Goal: Task Accomplishment & Management: Use online tool/utility

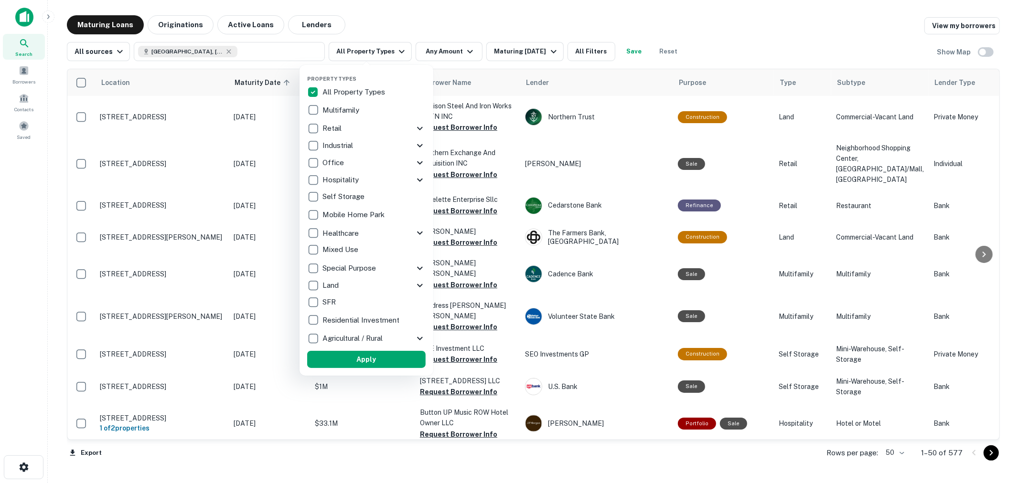
click at [340, 115] on p "Multifamily" at bounding box center [341, 110] width 39 height 11
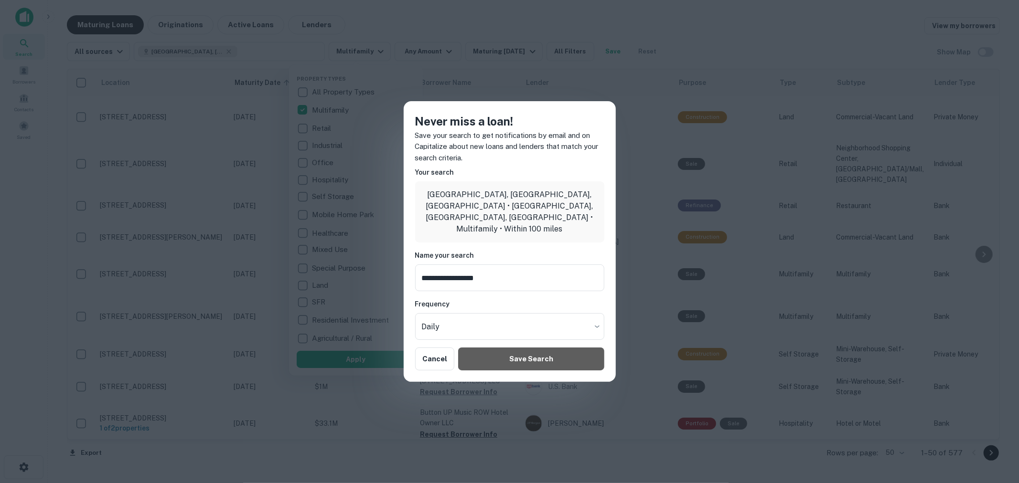
drag, startPoint x: 526, startPoint y: 350, endPoint x: 500, endPoint y: 288, distance: 67.9
click at [508, 294] on div "**********" at bounding box center [510, 241] width 212 height 281
click at [443, 360] on button "Cancel" at bounding box center [435, 359] width 40 height 23
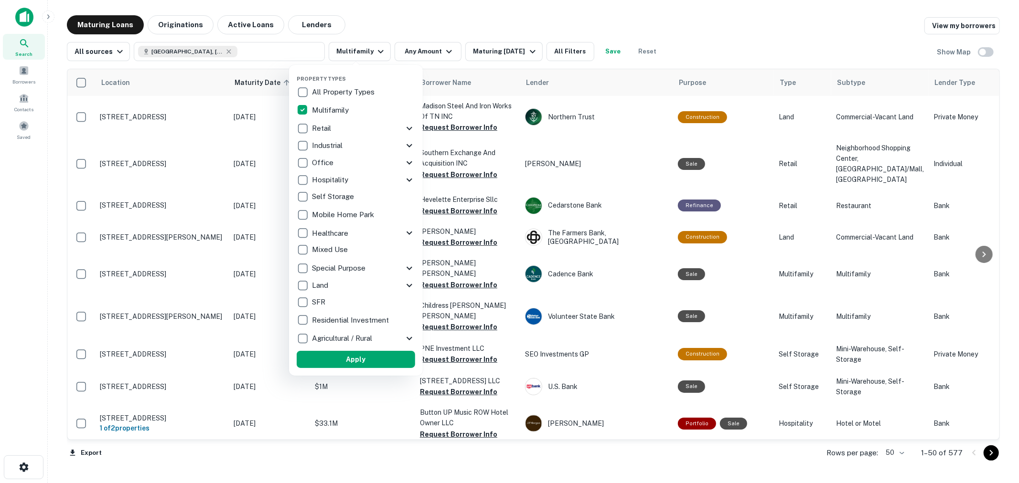
click at [390, 33] on div at bounding box center [509, 241] width 1019 height 483
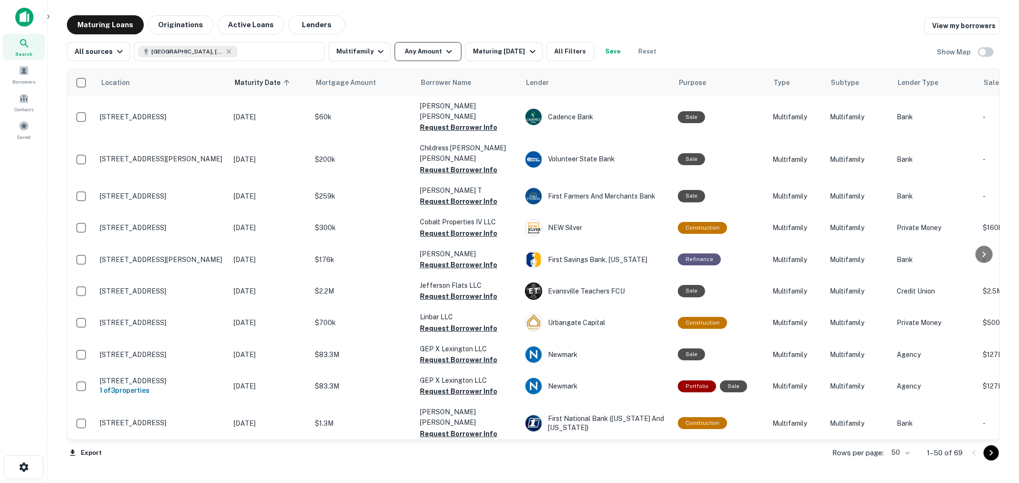
click at [443, 50] on icon "button" at bounding box center [448, 51] width 11 height 11
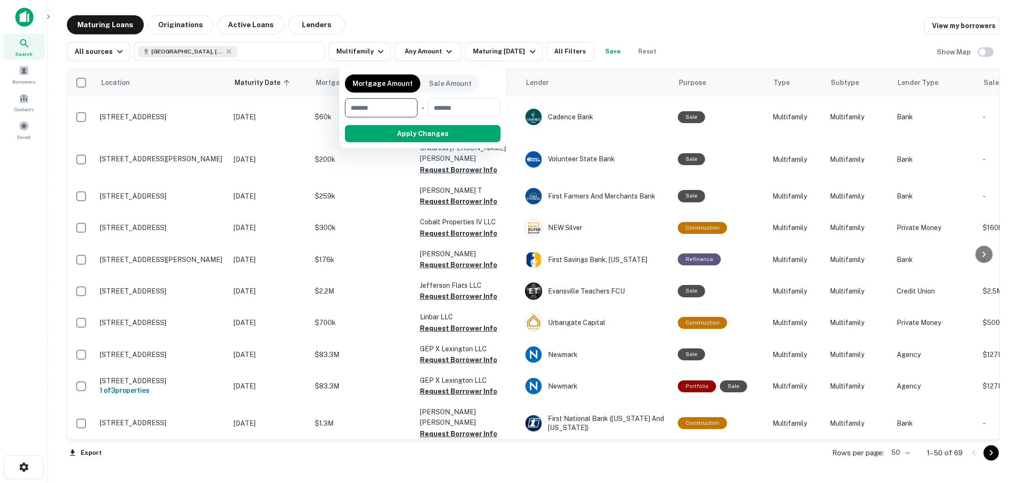
click at [371, 106] on input "number" at bounding box center [378, 107] width 66 height 19
type input "********"
click at [421, 132] on button "Apply Changes" at bounding box center [439, 133] width 121 height 17
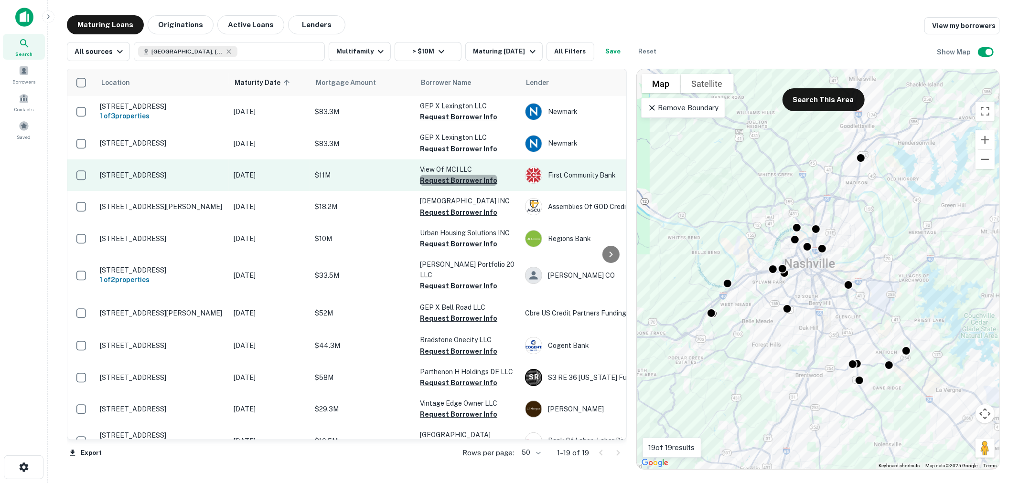
click at [475, 186] on button "Request Borrower Info" at bounding box center [458, 180] width 77 height 11
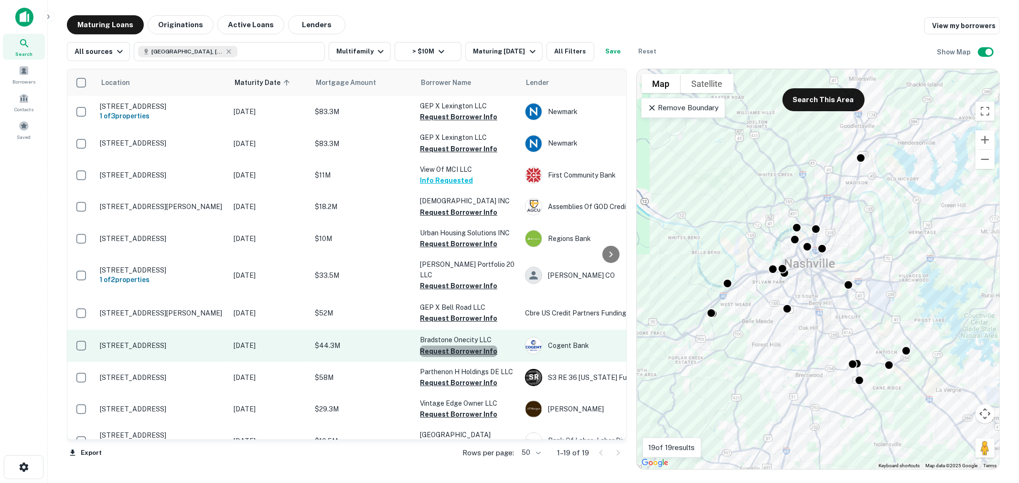
click at [464, 355] on button "Request Borrower Info" at bounding box center [458, 351] width 77 height 11
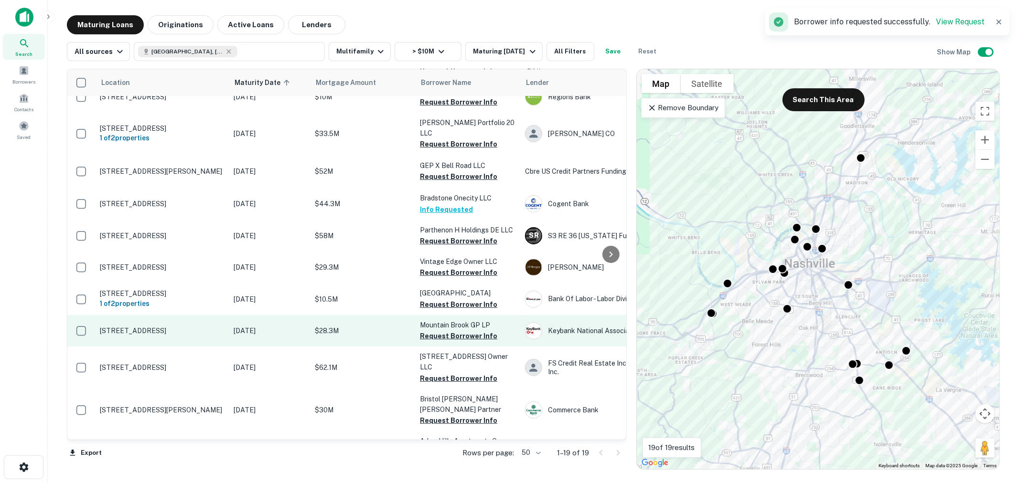
scroll to position [159, 0]
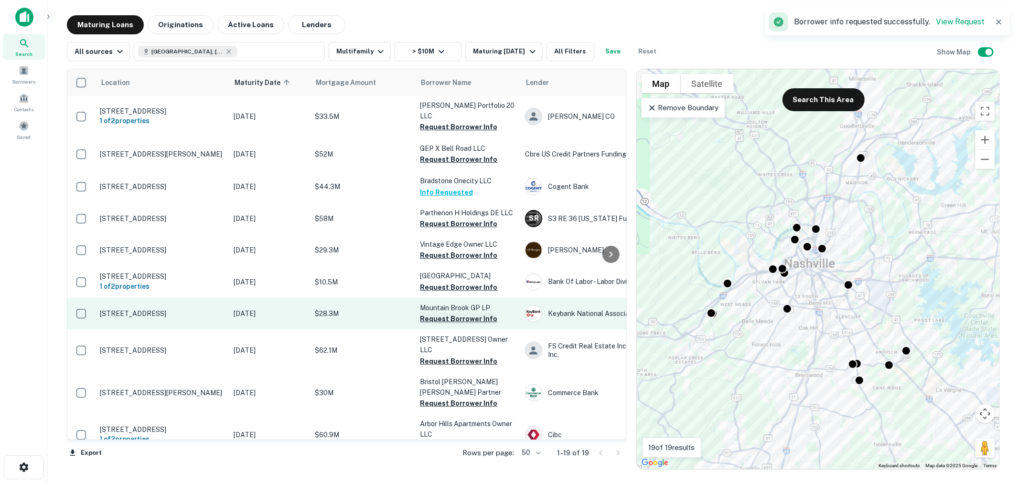
click at [469, 324] on button "Request Borrower Info" at bounding box center [458, 318] width 77 height 11
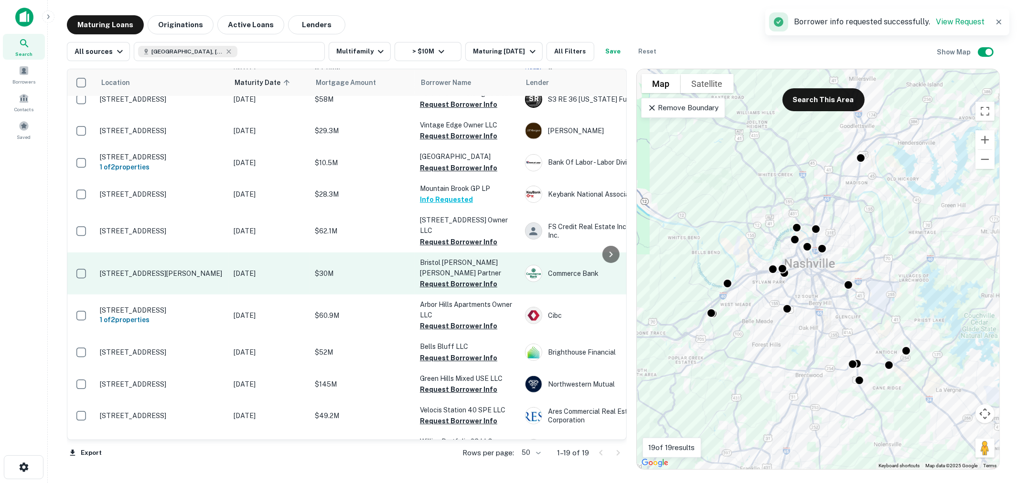
scroll to position [291, 0]
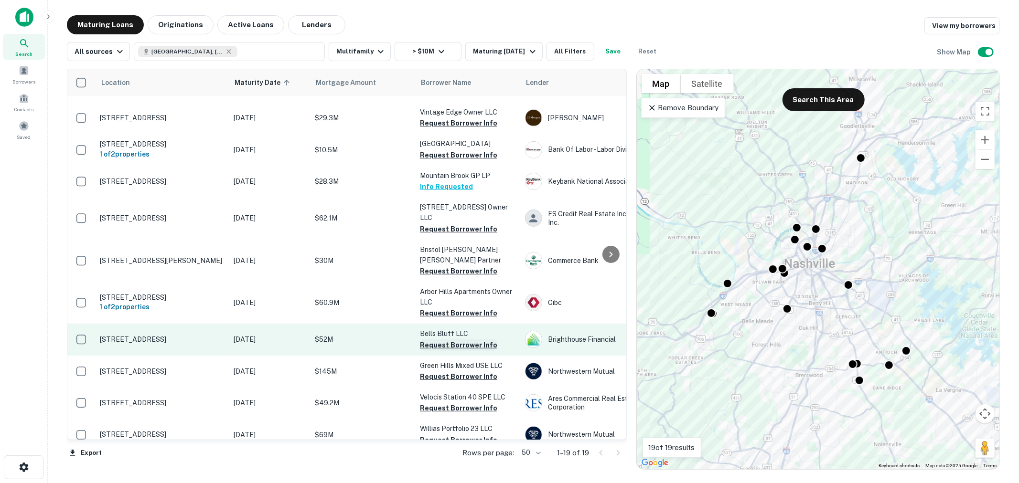
click at [486, 340] on button "Request Borrower Info" at bounding box center [458, 345] width 77 height 11
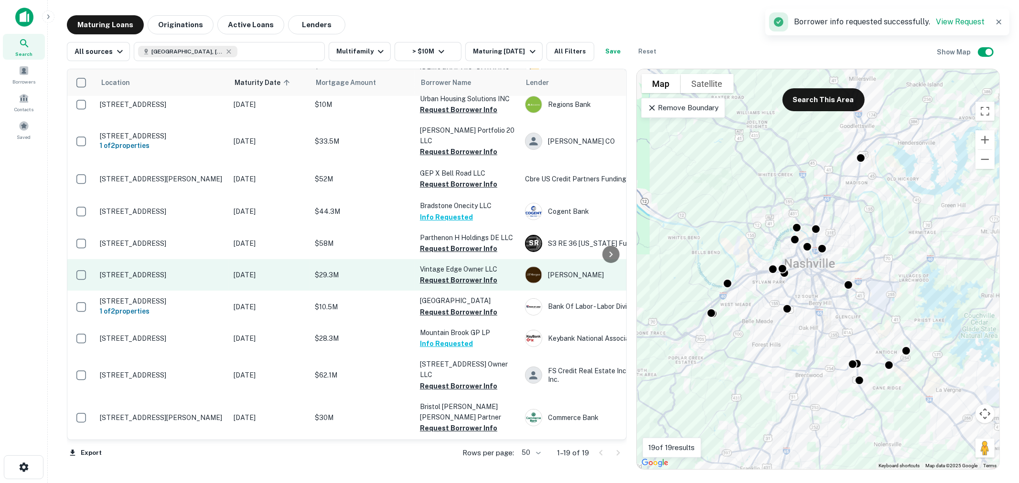
scroll to position [132, 0]
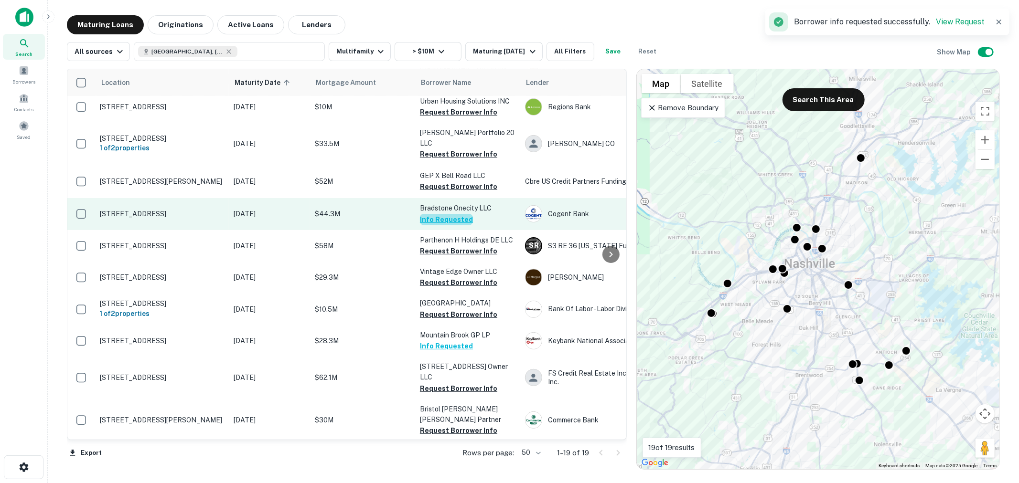
click at [462, 221] on button "Info Requested" at bounding box center [446, 219] width 53 height 11
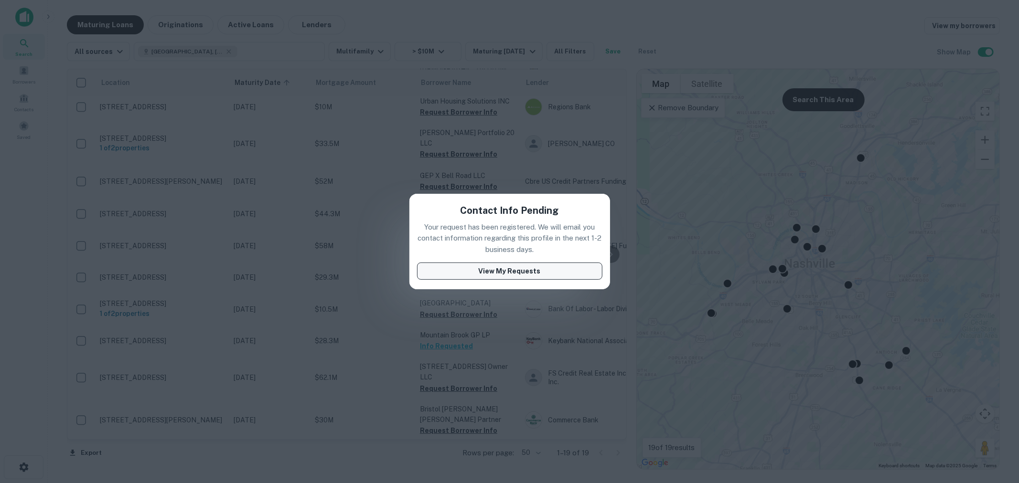
click at [485, 271] on button "View My Requests" at bounding box center [509, 271] width 185 height 17
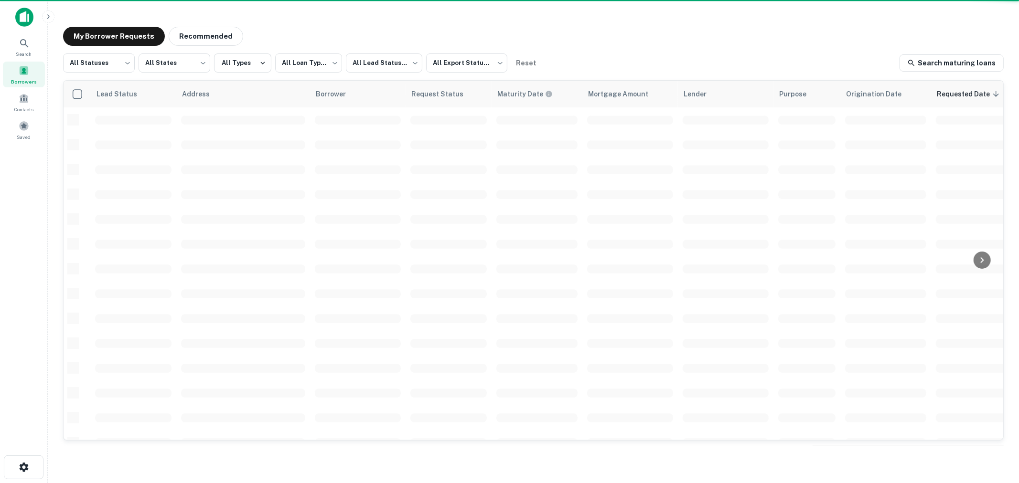
scroll to position [131, 0]
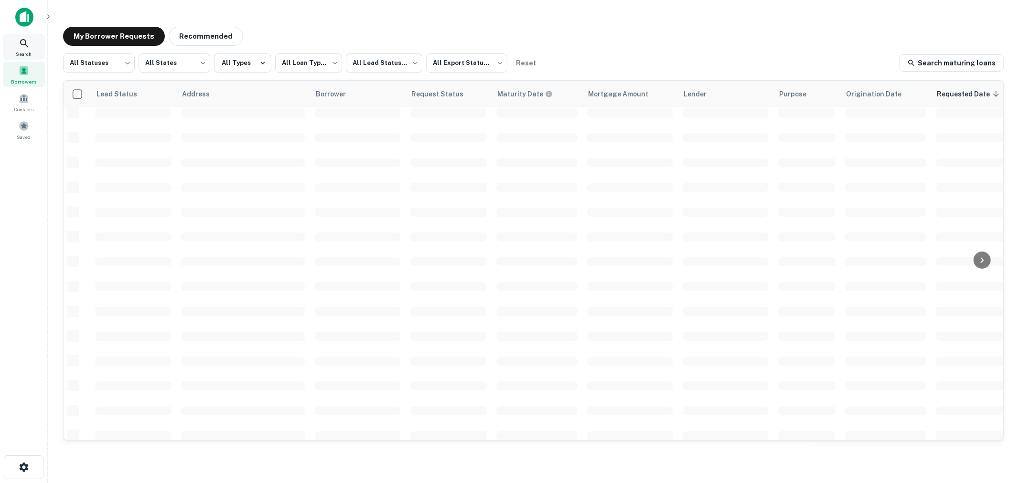
click at [21, 48] on icon at bounding box center [24, 43] width 11 height 11
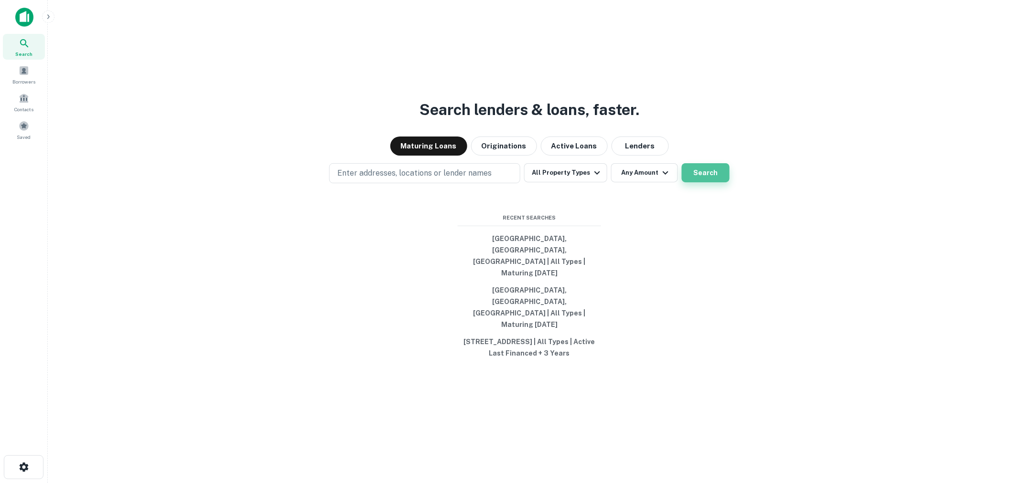
click at [701, 182] on button "Search" at bounding box center [706, 172] width 48 height 19
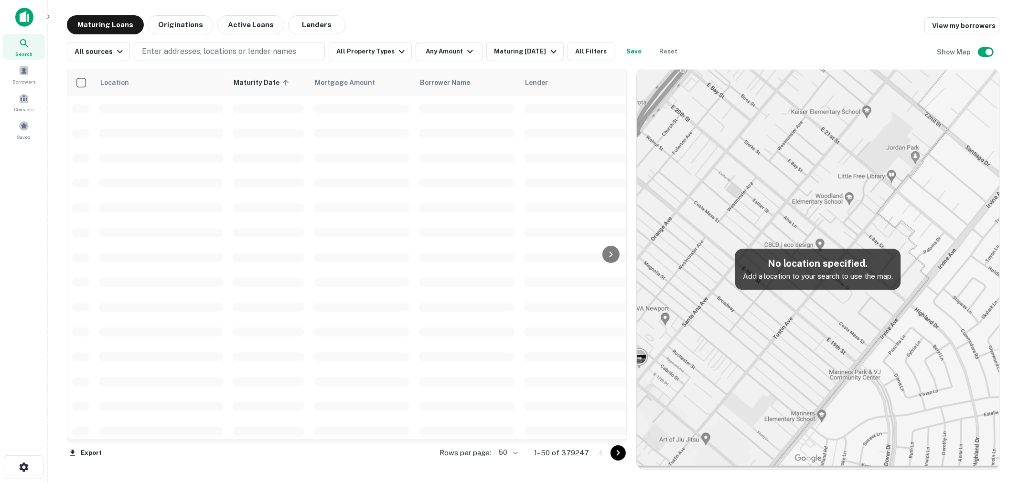
scroll to position [131, 0]
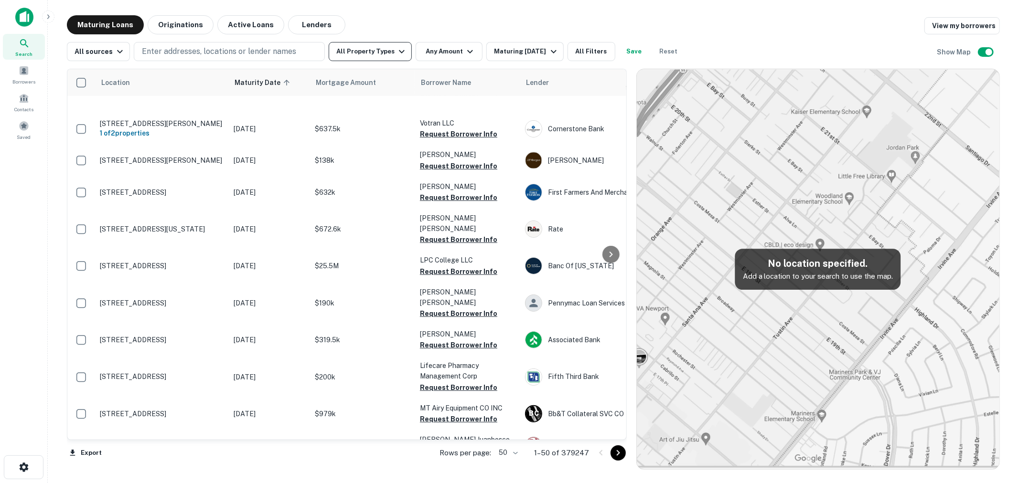
click at [373, 51] on button "All Property Types" at bounding box center [370, 51] width 83 height 19
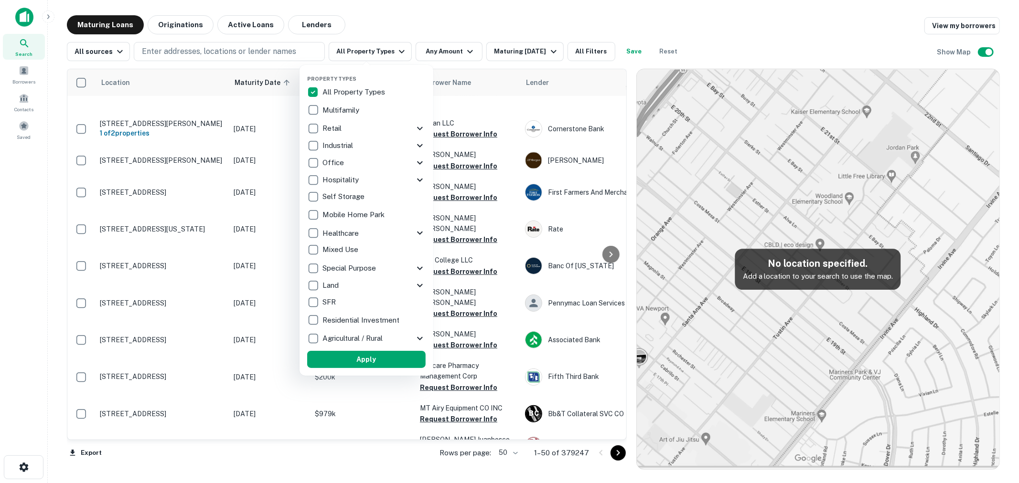
click at [361, 106] on p "Multifamily" at bounding box center [341, 110] width 39 height 11
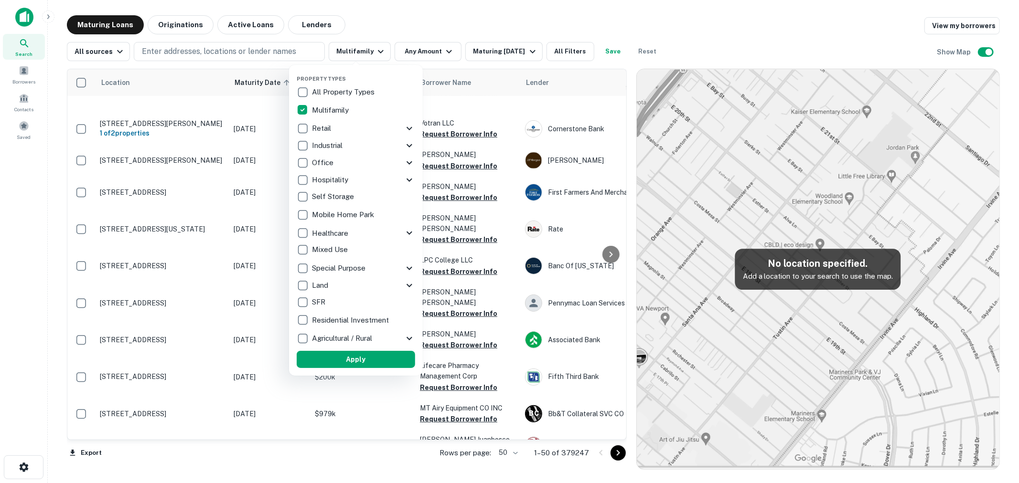
click at [430, 49] on div at bounding box center [509, 241] width 1019 height 483
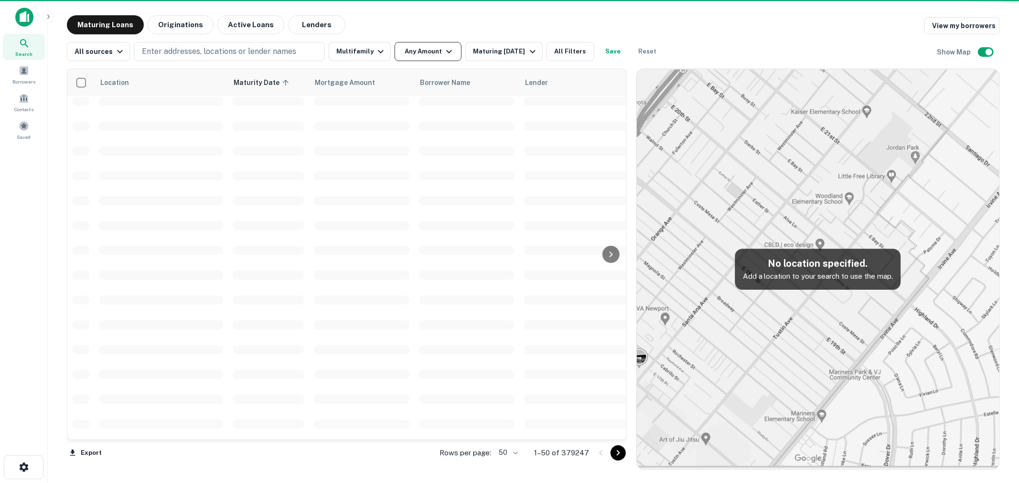
click at [443, 53] on icon "button" at bounding box center [448, 51] width 11 height 11
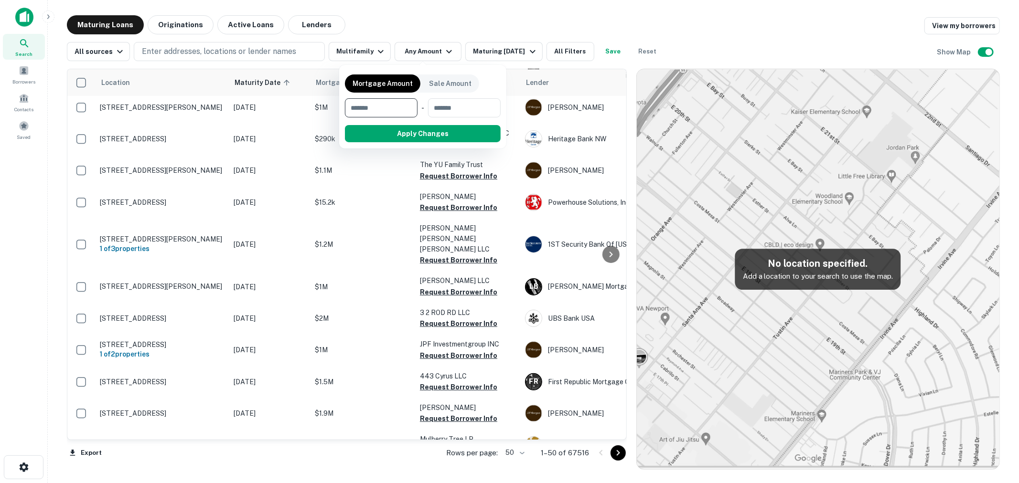
click at [358, 110] on input "number" at bounding box center [378, 107] width 66 height 19
type input "********"
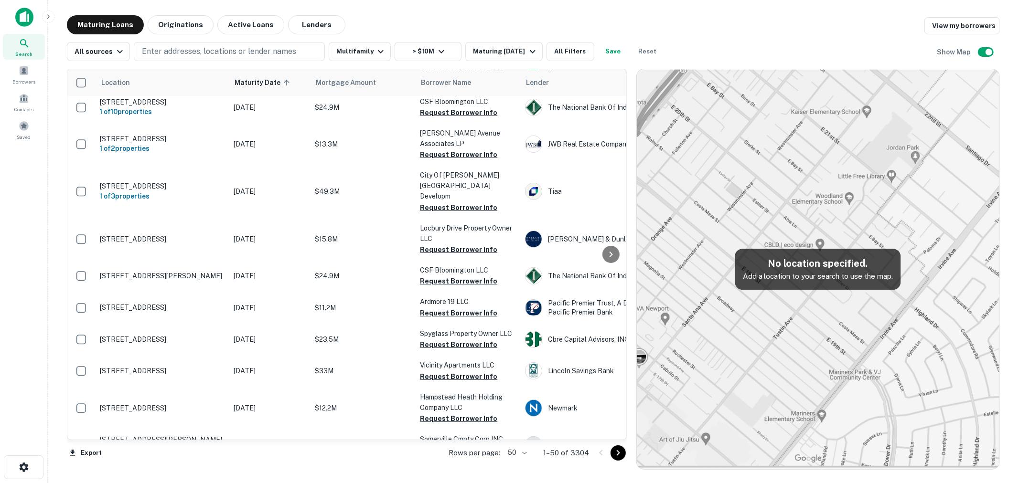
click at [815, 225] on img at bounding box center [818, 269] width 363 height 400
click at [225, 48] on p "Enter addresses, locations or lender names" at bounding box center [219, 51] width 154 height 11
click at [212, 72] on input "text" at bounding box center [227, 78] width 190 height 27
type input "****"
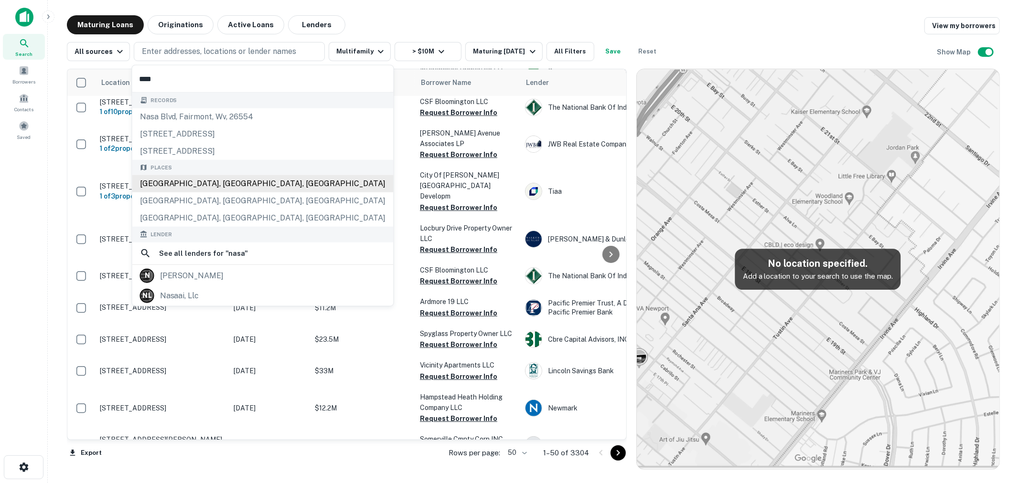
click at [230, 189] on div "[GEOGRAPHIC_DATA], [GEOGRAPHIC_DATA], [GEOGRAPHIC_DATA]" at bounding box center [262, 183] width 261 height 17
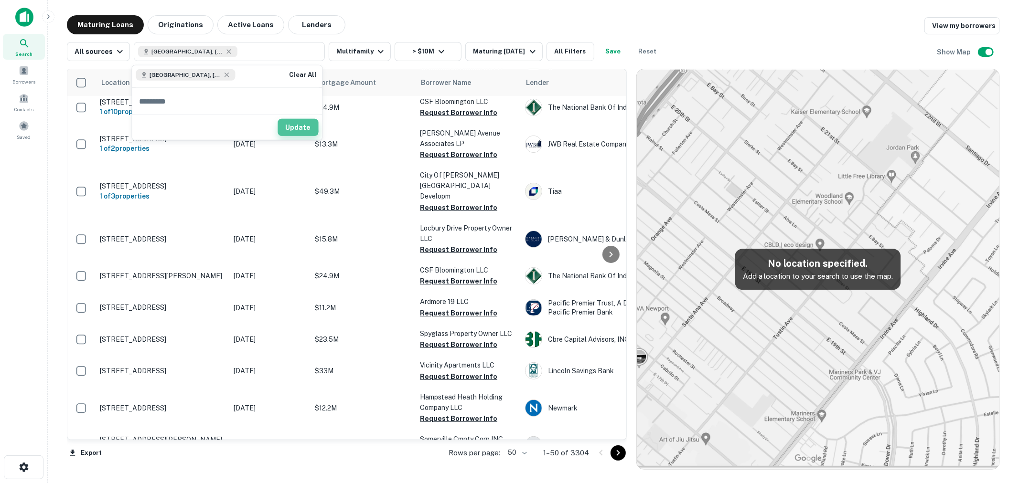
click at [296, 126] on button "Update" at bounding box center [298, 127] width 41 height 17
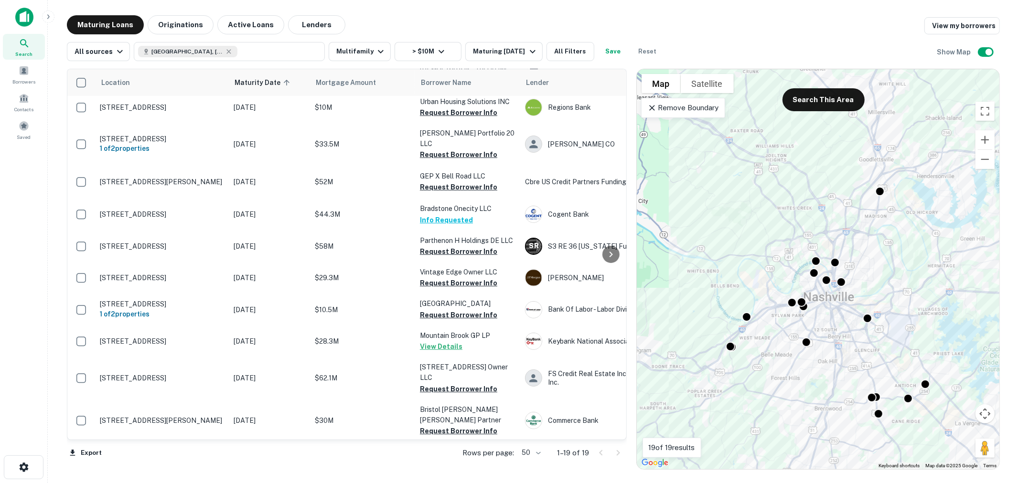
drag, startPoint x: 817, startPoint y: 278, endPoint x: 852, endPoint y: 267, distance: 36.4
click at [852, 267] on div "To activate drag with keyboard, press Alt + Enter. Once in keyboard drag state,…" at bounding box center [818, 269] width 363 height 400
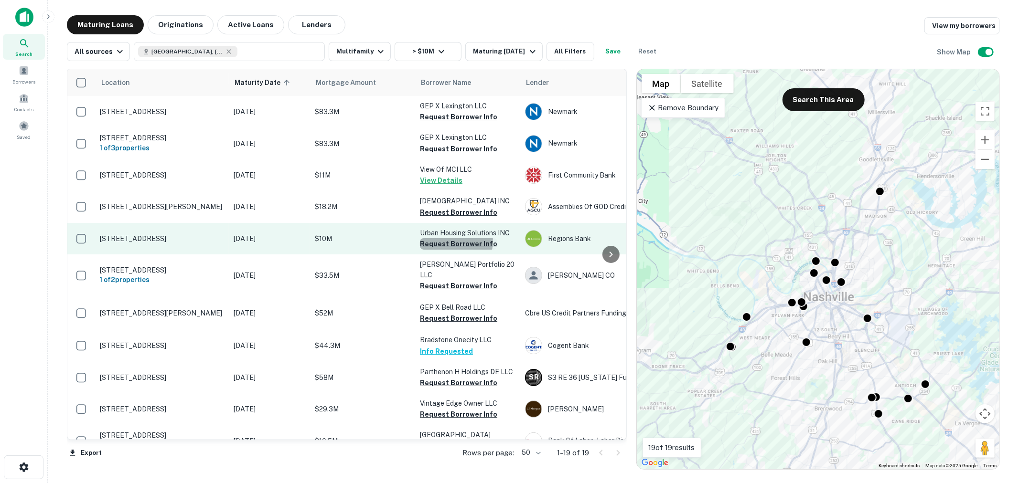
click at [455, 250] on button "Request Borrower Info" at bounding box center [458, 243] width 77 height 11
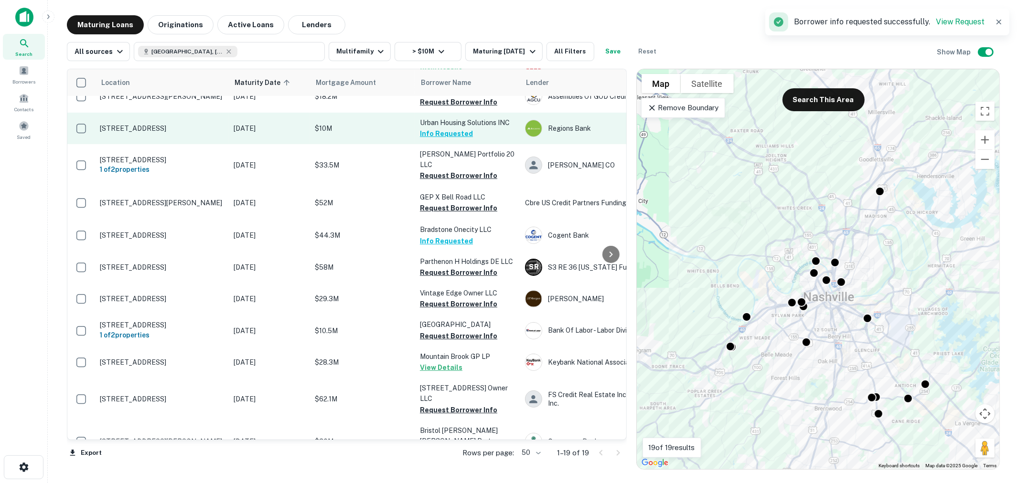
scroll to position [159, 0]
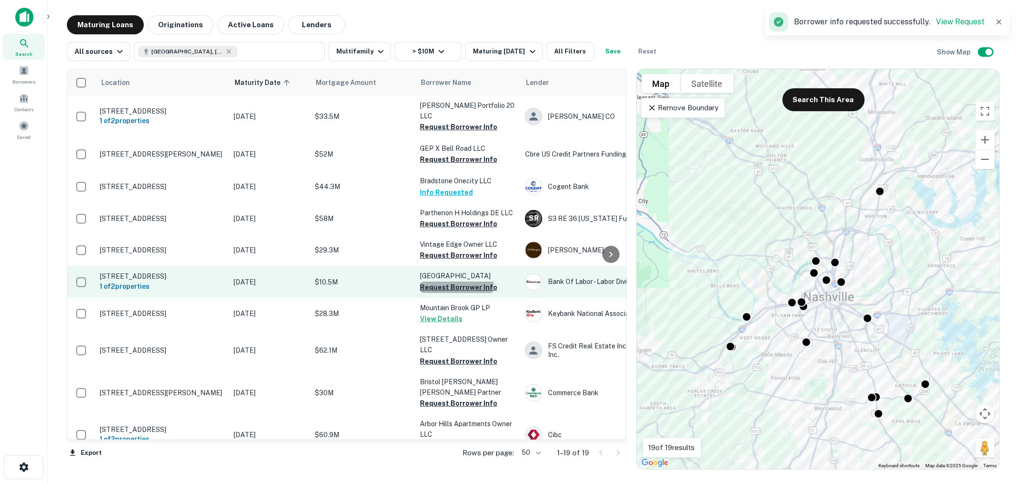
click at [455, 288] on button "Request Borrower Info" at bounding box center [458, 287] width 77 height 11
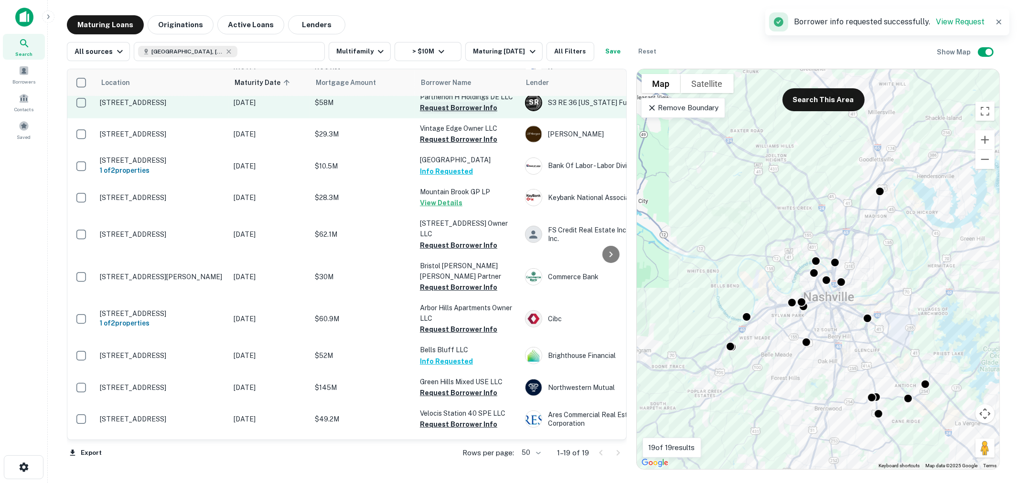
scroll to position [291, 0]
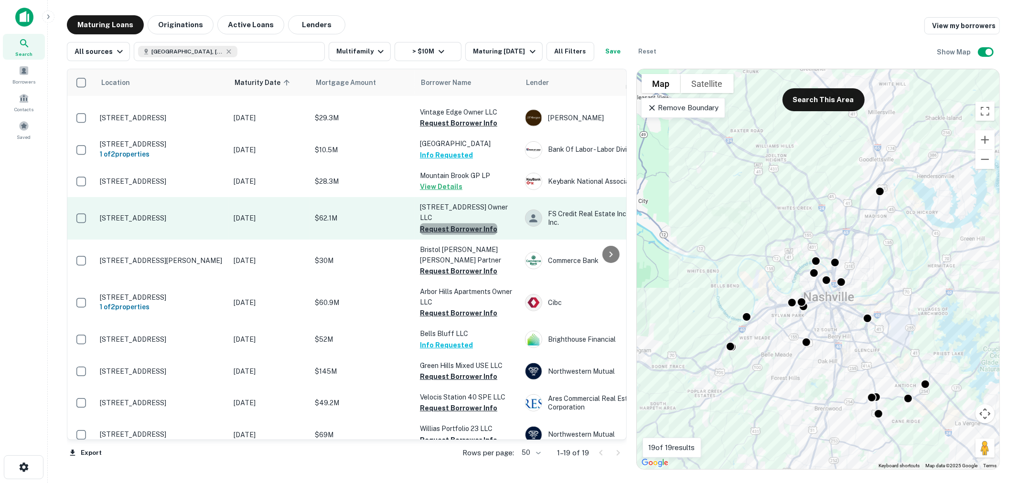
click at [484, 224] on button "Request Borrower Info" at bounding box center [458, 229] width 77 height 11
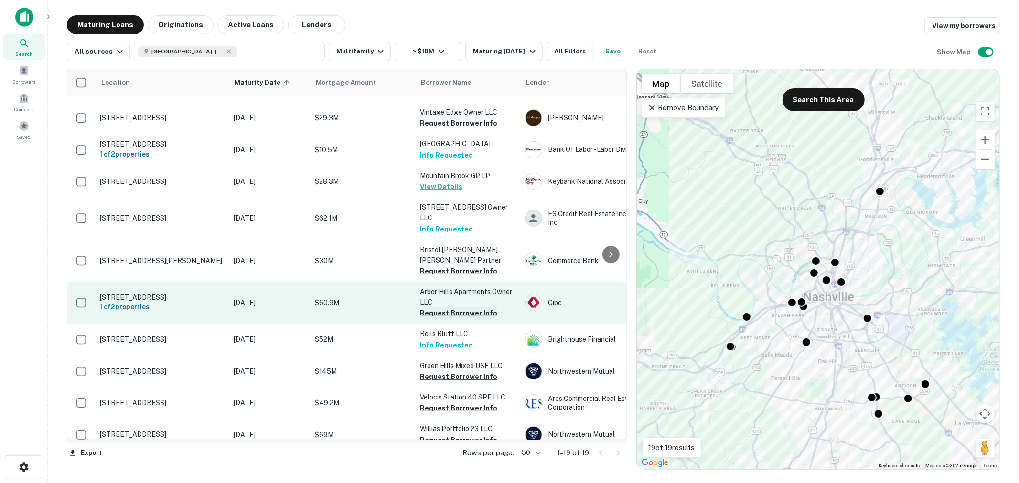
click at [479, 308] on button "Request Borrower Info" at bounding box center [458, 313] width 77 height 11
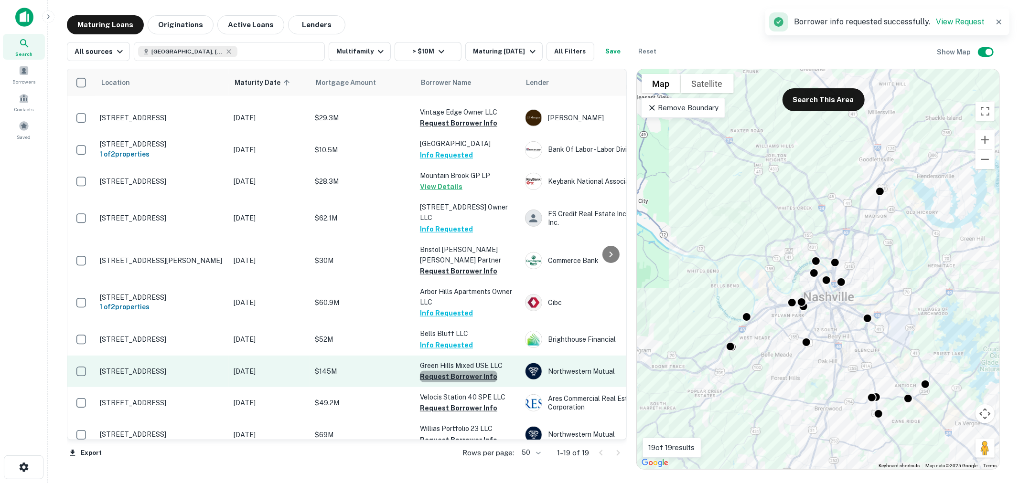
click at [469, 371] on button "Request Borrower Info" at bounding box center [458, 376] width 77 height 11
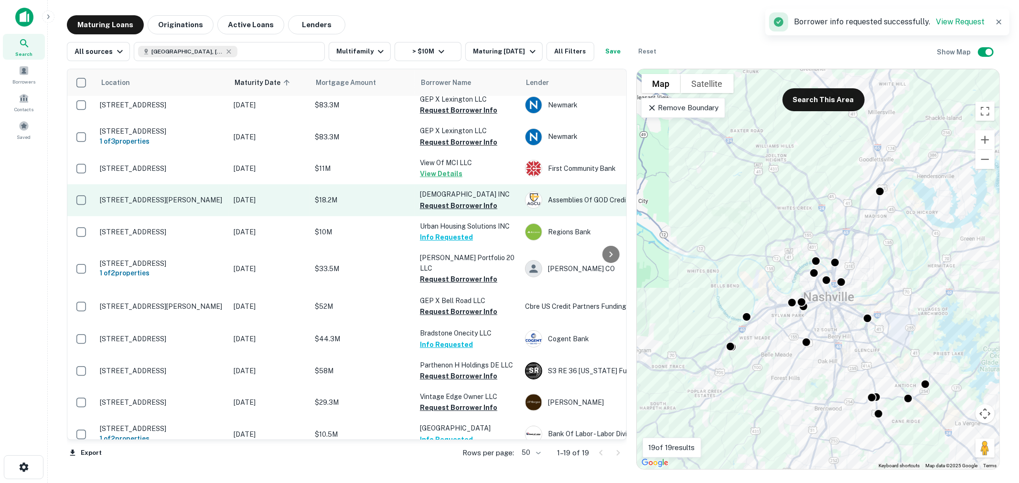
scroll to position [0, 0]
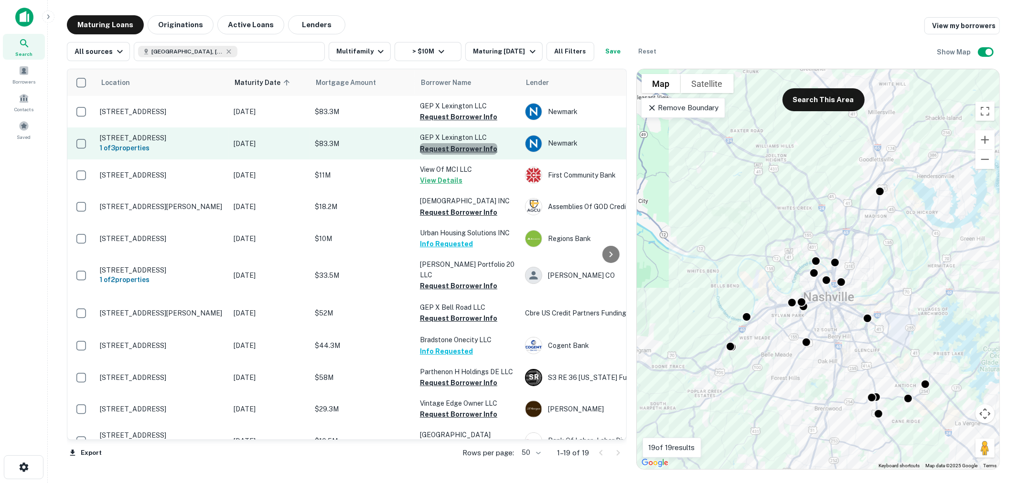
click at [475, 151] on button "Request Borrower Info" at bounding box center [458, 148] width 77 height 11
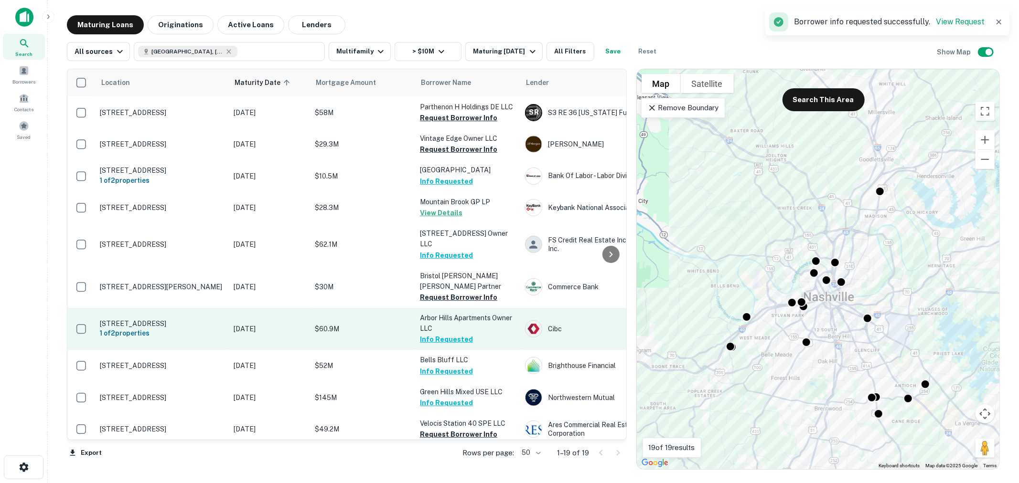
scroll to position [291, 0]
